Goal: Task Accomplishment & Management: Use online tool/utility

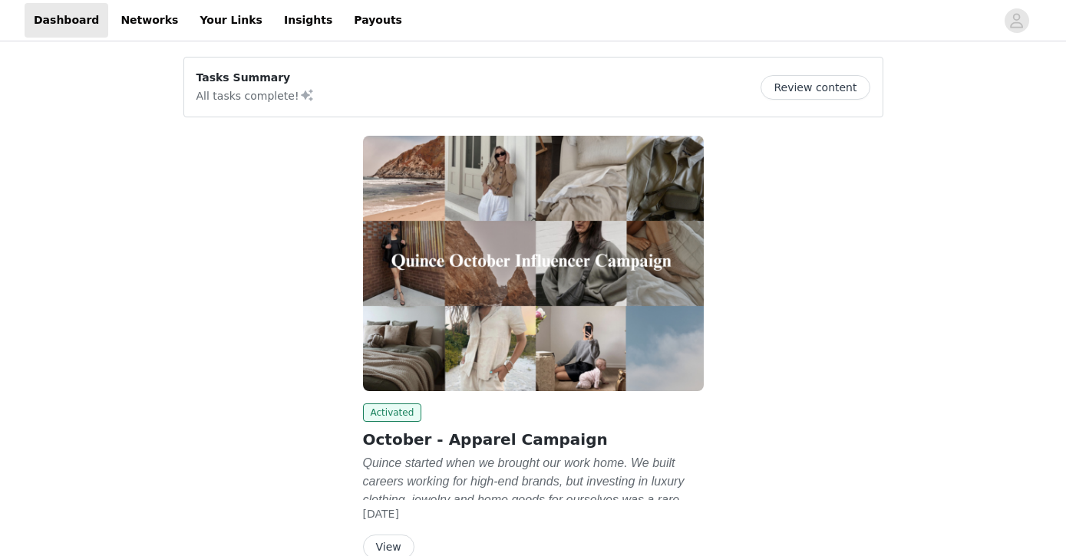
scroll to position [81, 0]
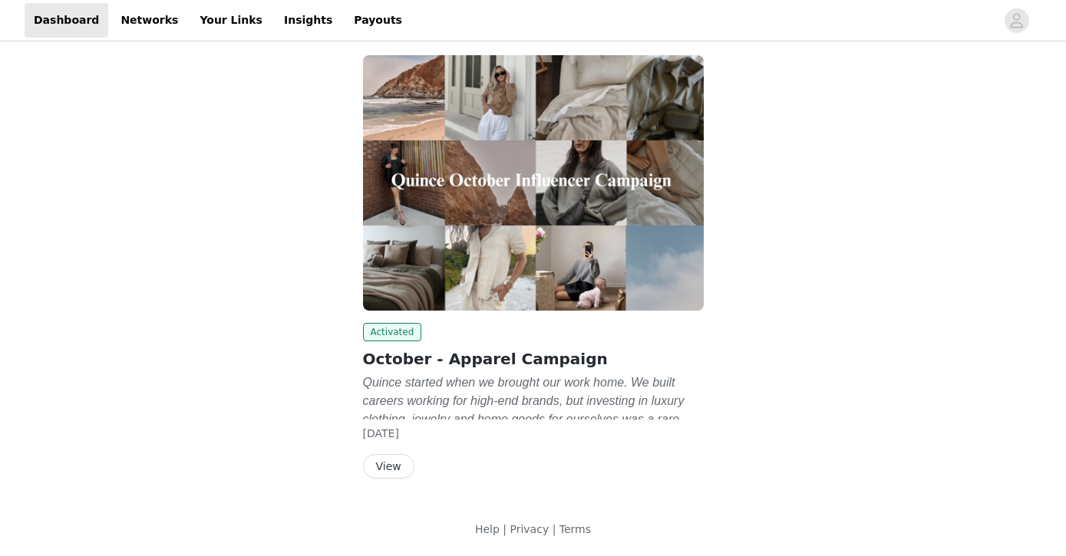
click at [401, 467] on button "View" at bounding box center [388, 466] width 51 height 25
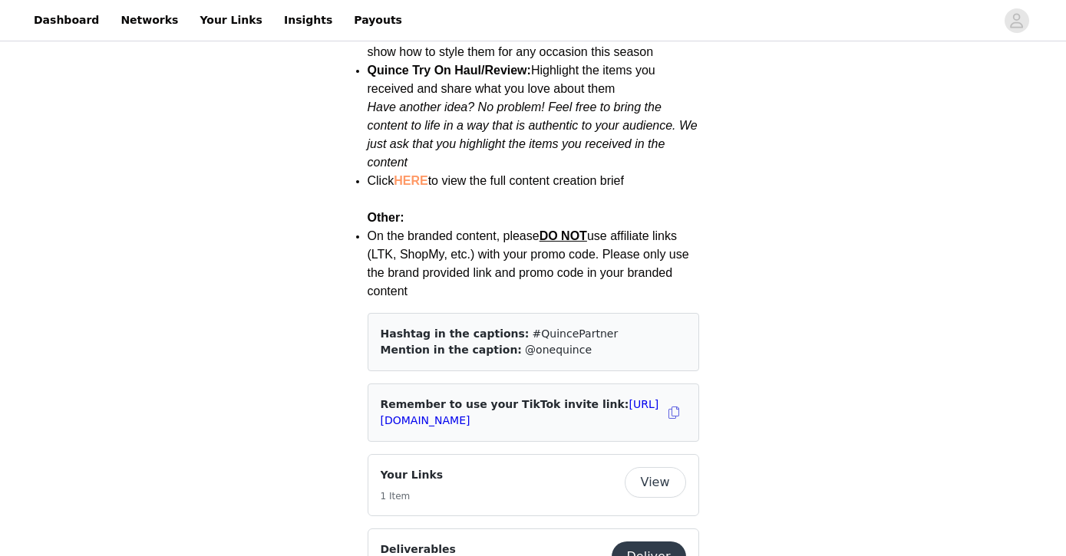
scroll to position [2148, 0]
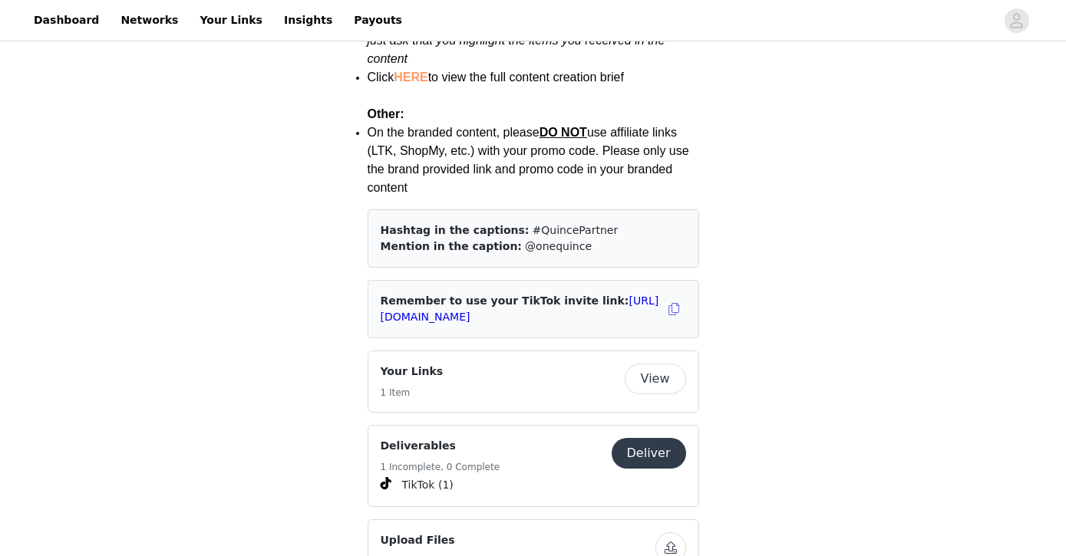
click at [639, 438] on button "Deliver" at bounding box center [649, 453] width 74 height 31
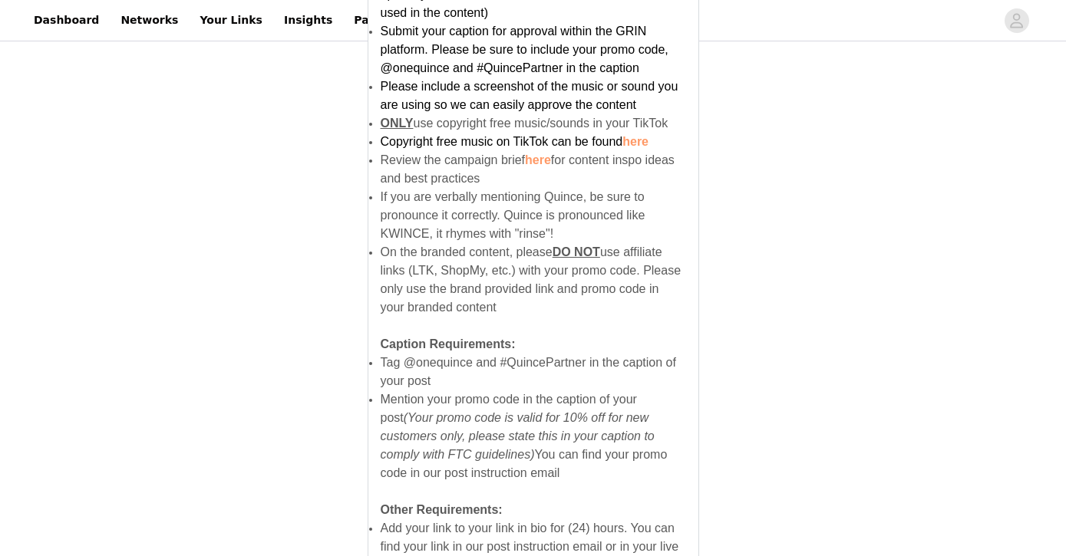
scroll to position [1060, 0]
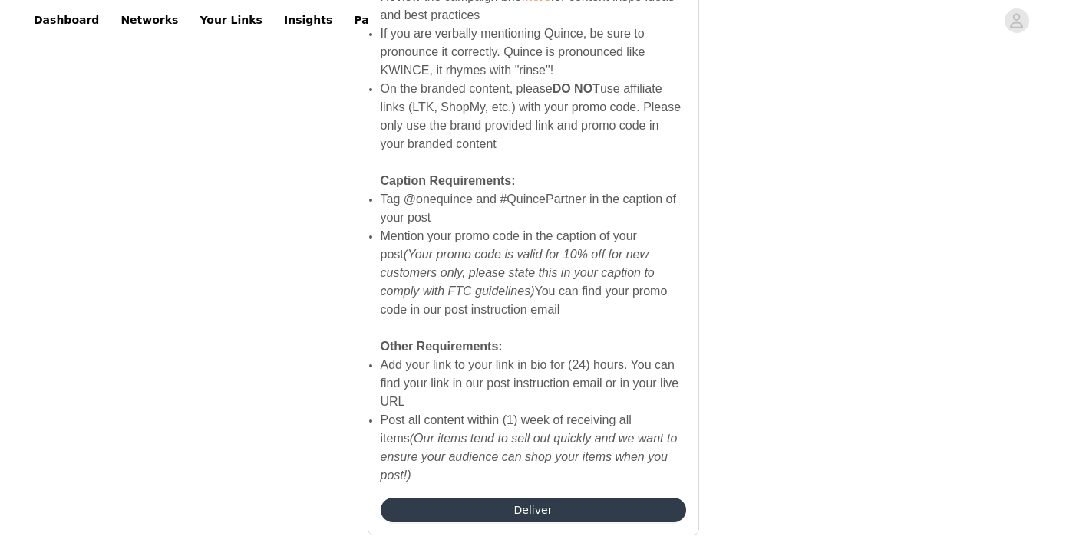
click at [550, 498] on button "Deliver" at bounding box center [533, 510] width 305 height 25
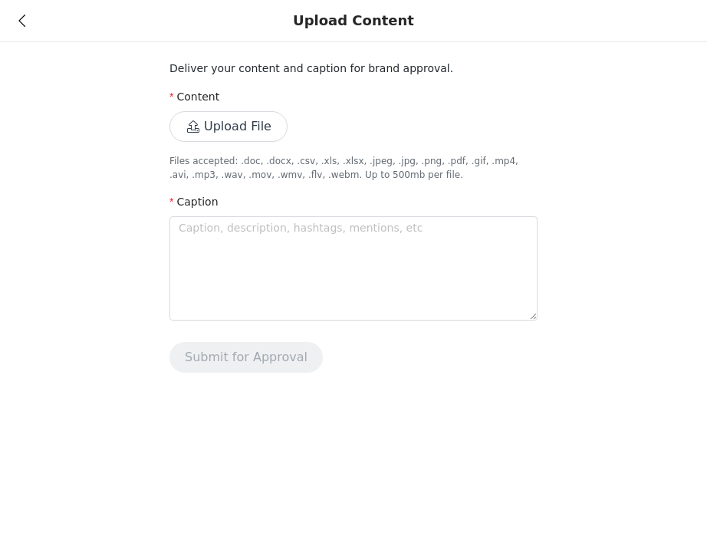
click at [264, 130] on button "Upload File" at bounding box center [229, 126] width 118 height 31
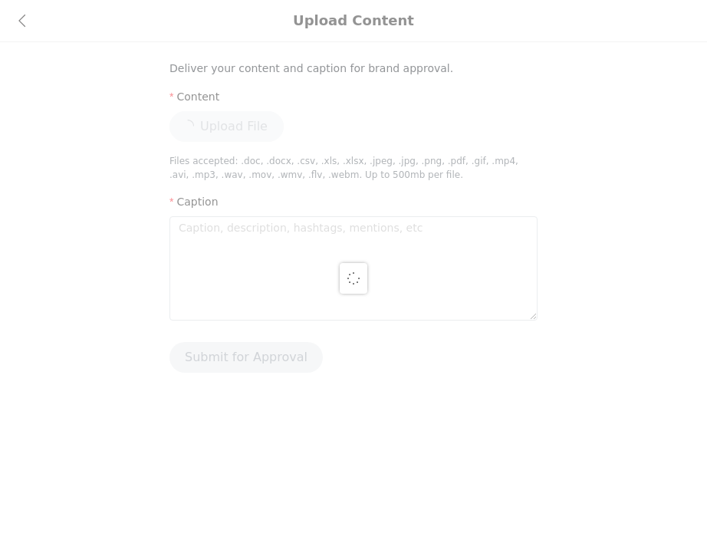
click at [26, 21] on div at bounding box center [353, 278] width 707 height 556
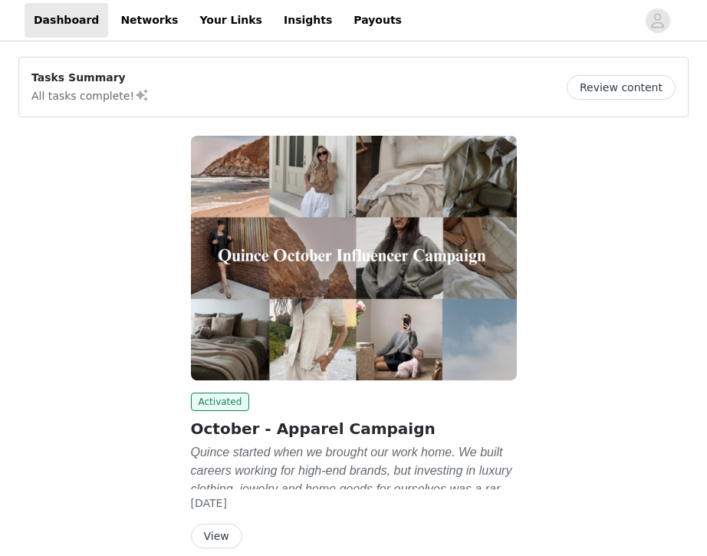
scroll to position [70, 0]
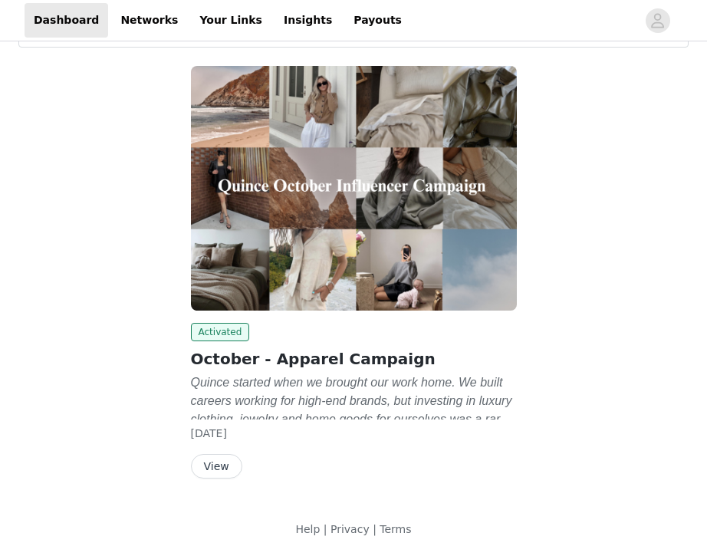
click at [226, 467] on button "View" at bounding box center [216, 466] width 51 height 25
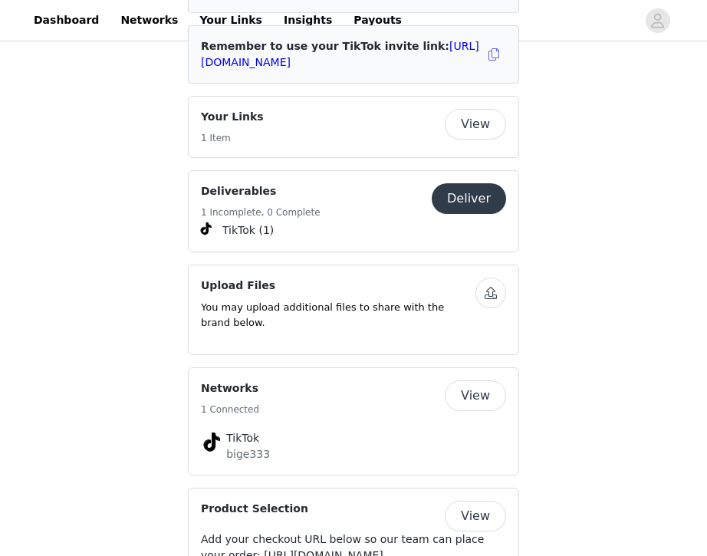
scroll to position [2412, 0]
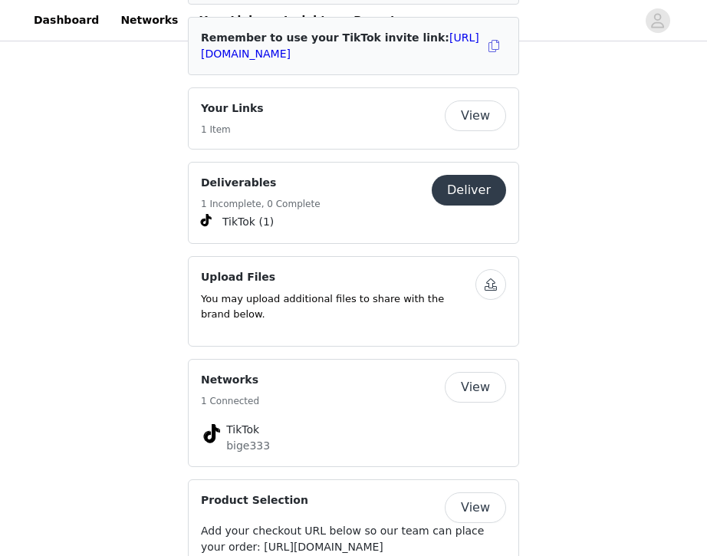
click at [461, 175] on button "Deliver" at bounding box center [469, 190] width 74 height 31
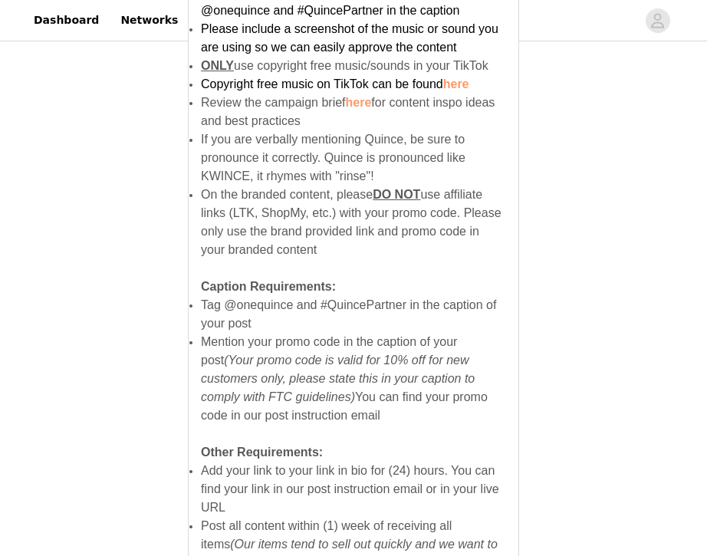
scroll to position [1060, 0]
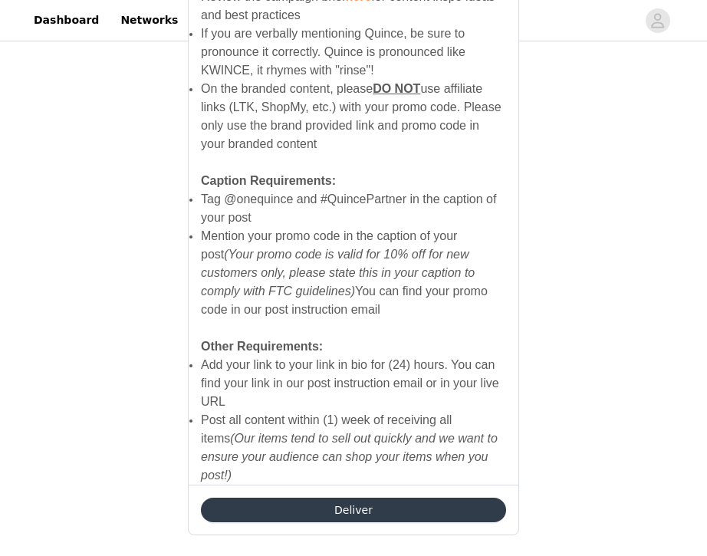
click at [416, 502] on button "Deliver" at bounding box center [353, 510] width 305 height 25
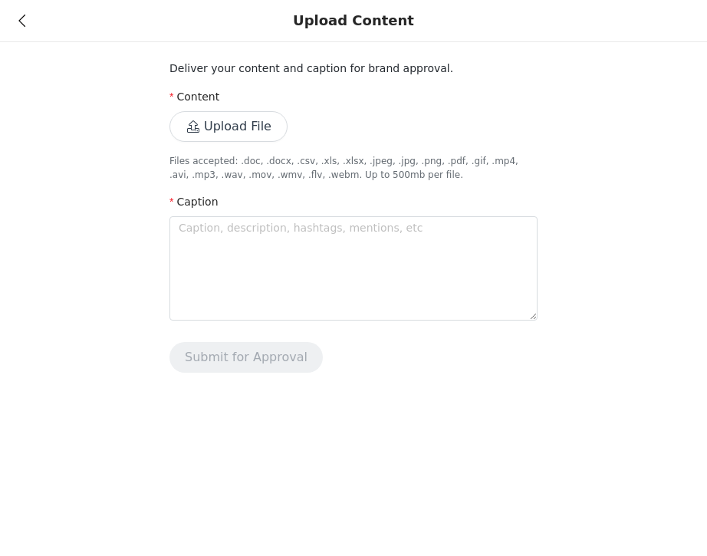
click at [207, 114] on button "Upload File" at bounding box center [229, 126] width 118 height 31
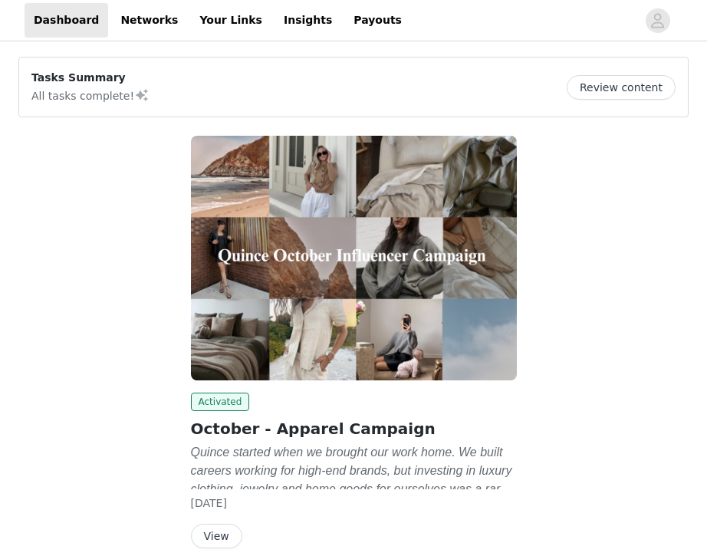
scroll to position [70, 0]
